Goal: Register for event/course

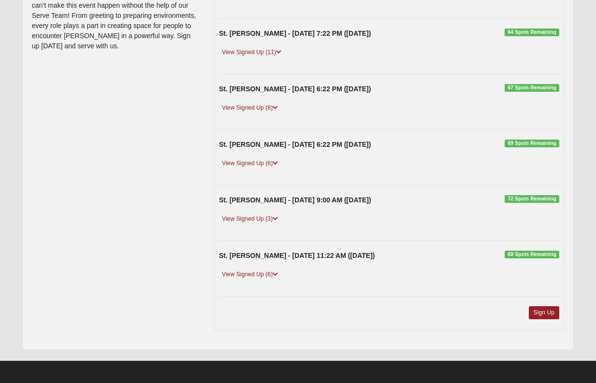
scroll to position [68, 0]
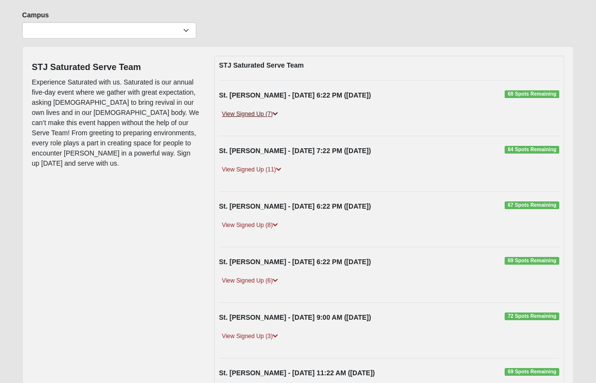
click at [255, 113] on link "View Signed Up (7)" at bounding box center [250, 114] width 62 height 10
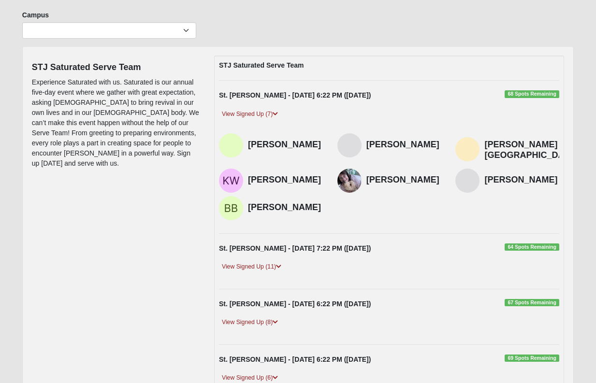
click at [528, 94] on span "68 Spots Remaining" at bounding box center [532, 94] width 55 height 8
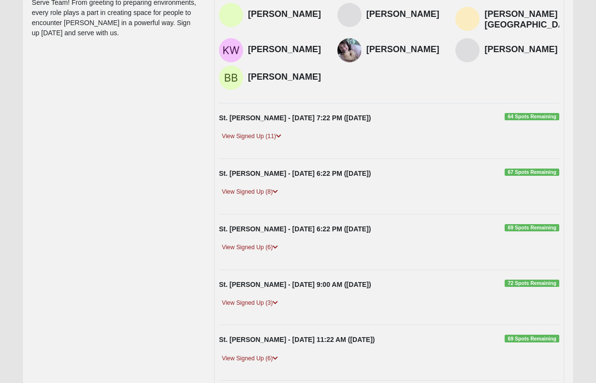
scroll to position [275, 0]
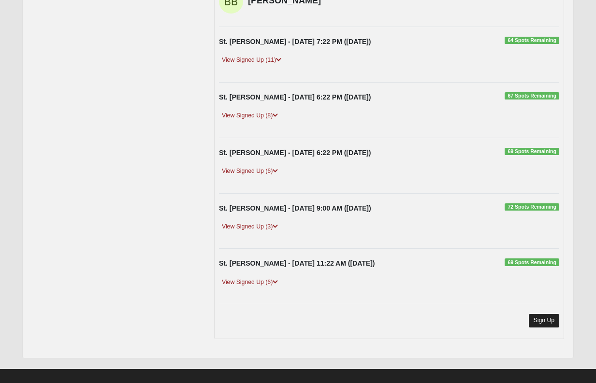
click at [547, 314] on link "Sign Up" at bounding box center [544, 320] width 31 height 13
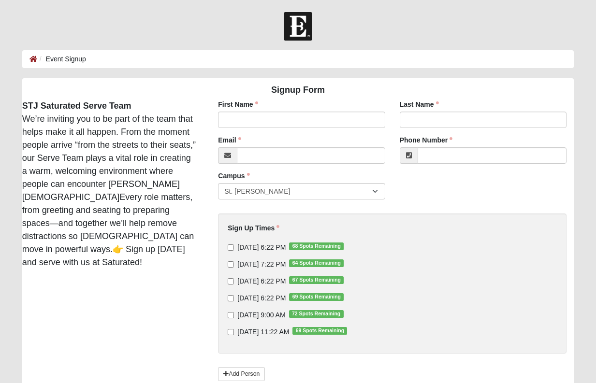
click at [231, 245] on input "9/10/2025 6:22 PM 68 Spots Remaining" at bounding box center [231, 248] width 6 height 6
checkbox input "true"
click at [232, 263] on input "9/11/2025 7:22 PM 64 Spots Remaining" at bounding box center [231, 264] width 6 height 6
checkbox input "true"
click at [234, 282] on label "9/12/2025 6:22 PM 67 Spots Remaining" at bounding box center [286, 281] width 116 height 10
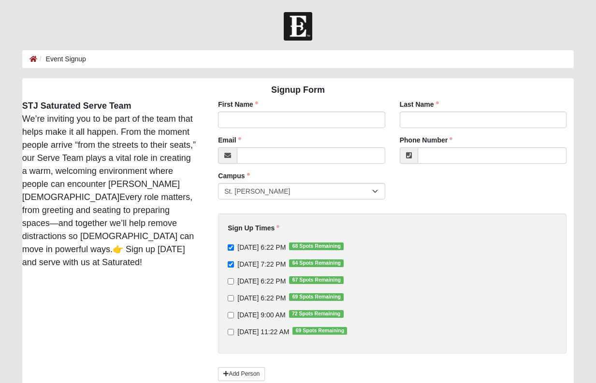
click at [234, 282] on input "9/12/2025 6:22 PM 67 Spots Remaining" at bounding box center [231, 281] width 6 height 6
checkbox input "true"
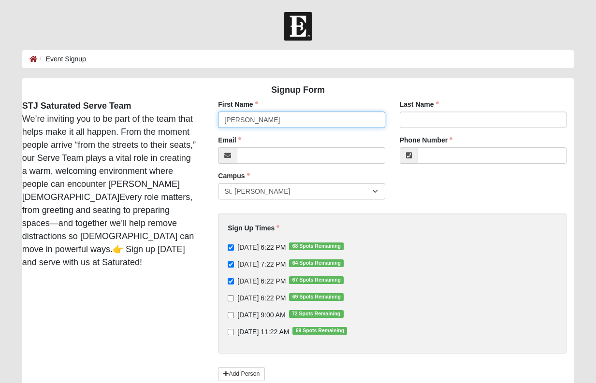
type input "Leah"
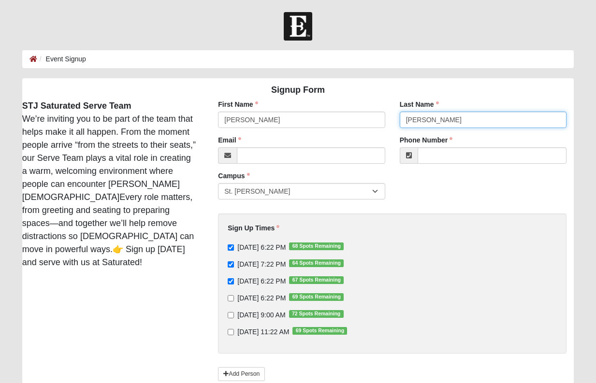
type input "Linton"
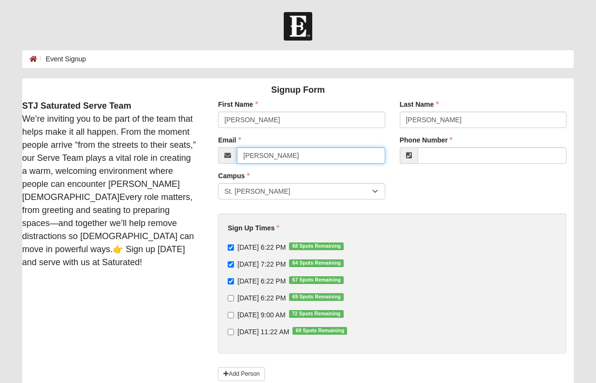
type input "leah"
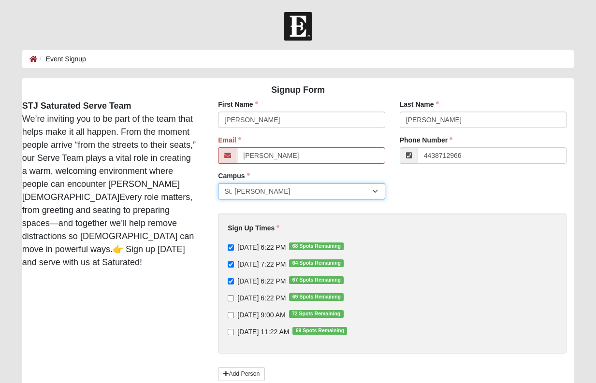
type input "(443) 871-2966"
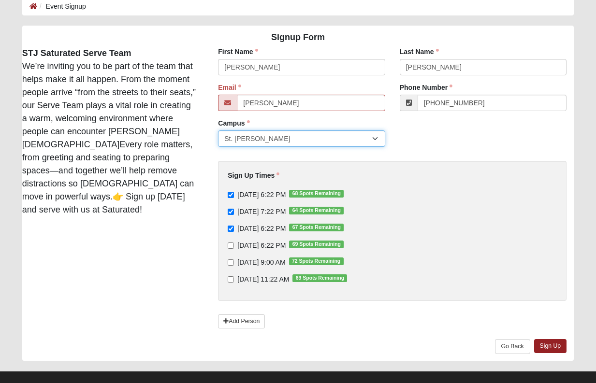
scroll to position [56, 0]
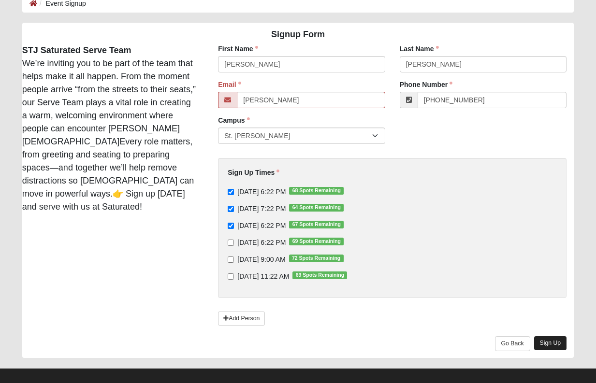
click at [552, 344] on link "Sign Up" at bounding box center [550, 343] width 33 height 14
click at [264, 99] on input "leah" at bounding box center [311, 100] width 148 height 16
type input "l"
type input "leah"
type input "leah.linton@coe22.com"
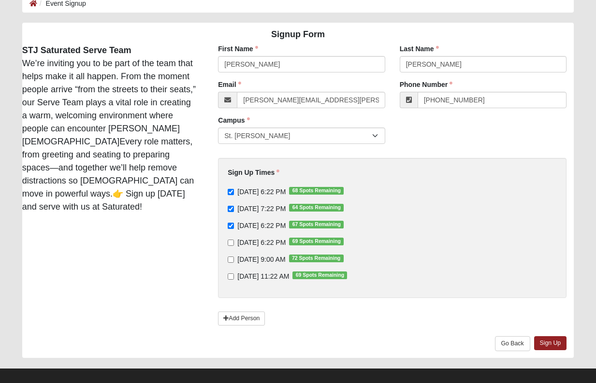
click at [437, 134] on div "First Name Leah First Name is required. Last Name Linton Last Name is required.…" at bounding box center [391, 201] width 377 height 314
click at [552, 342] on link "Sign Up" at bounding box center [550, 343] width 33 height 14
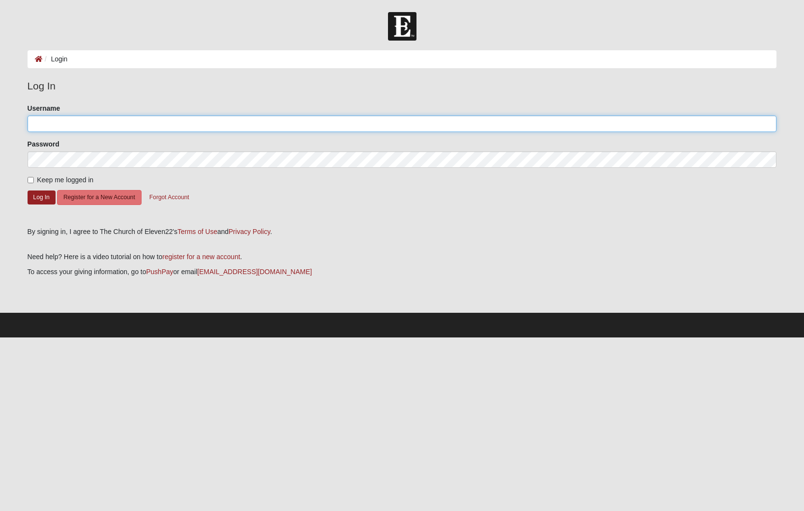
type input "[PERSON_NAME][EMAIL_ADDRESS][PERSON_NAME][DOMAIN_NAME]"
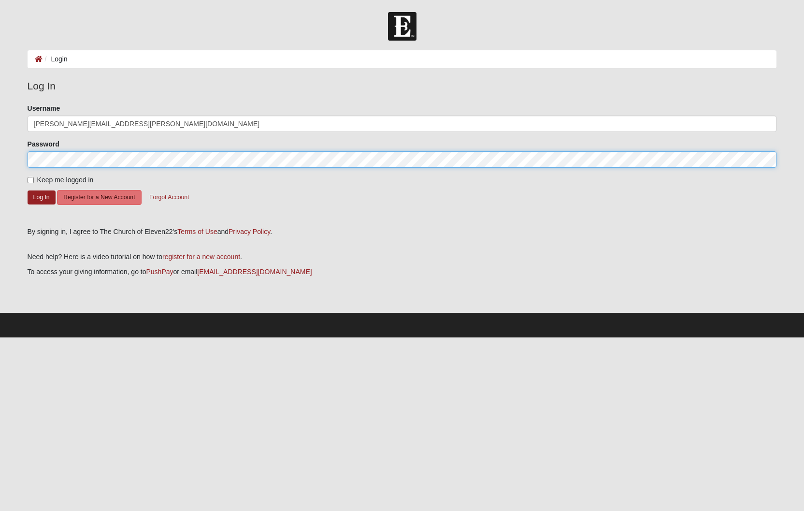
click at [41, 196] on button "Log In" at bounding box center [42, 197] width 28 height 14
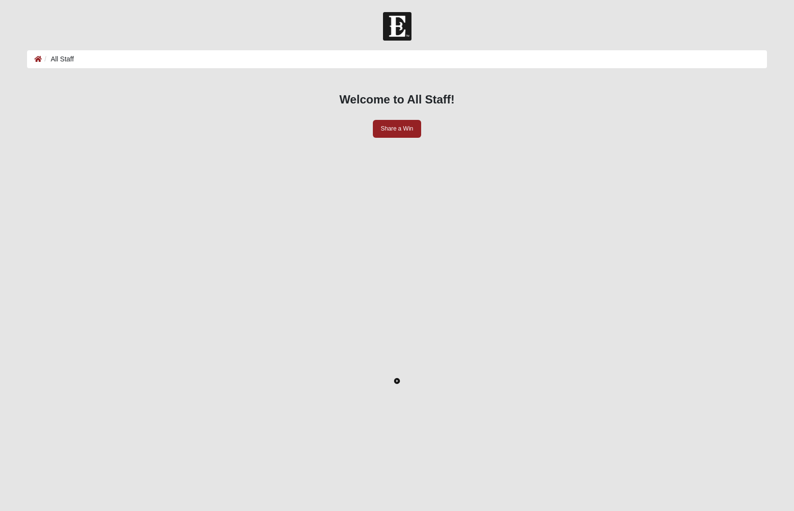
click at [400, 378] on icon "Toggle Play Pause" at bounding box center [397, 381] width 6 height 6
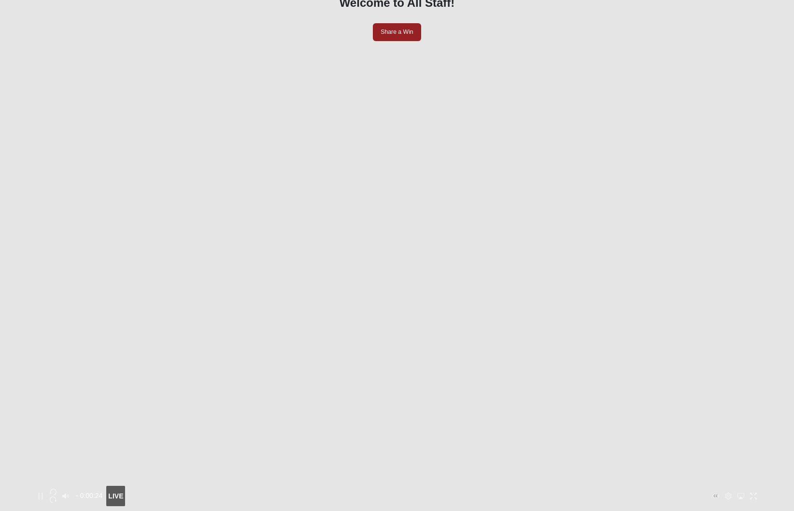
scroll to position [94, 0]
click at [57, 499] on icon "button" at bounding box center [53, 502] width 7 height 7
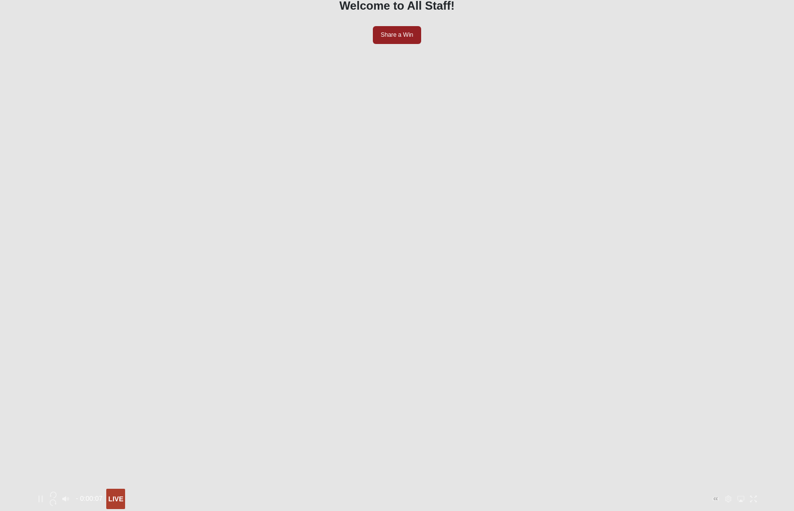
click at [57, 499] on icon "button" at bounding box center [53, 502] width 7 height 7
